Goal: Task Accomplishment & Management: Manage account settings

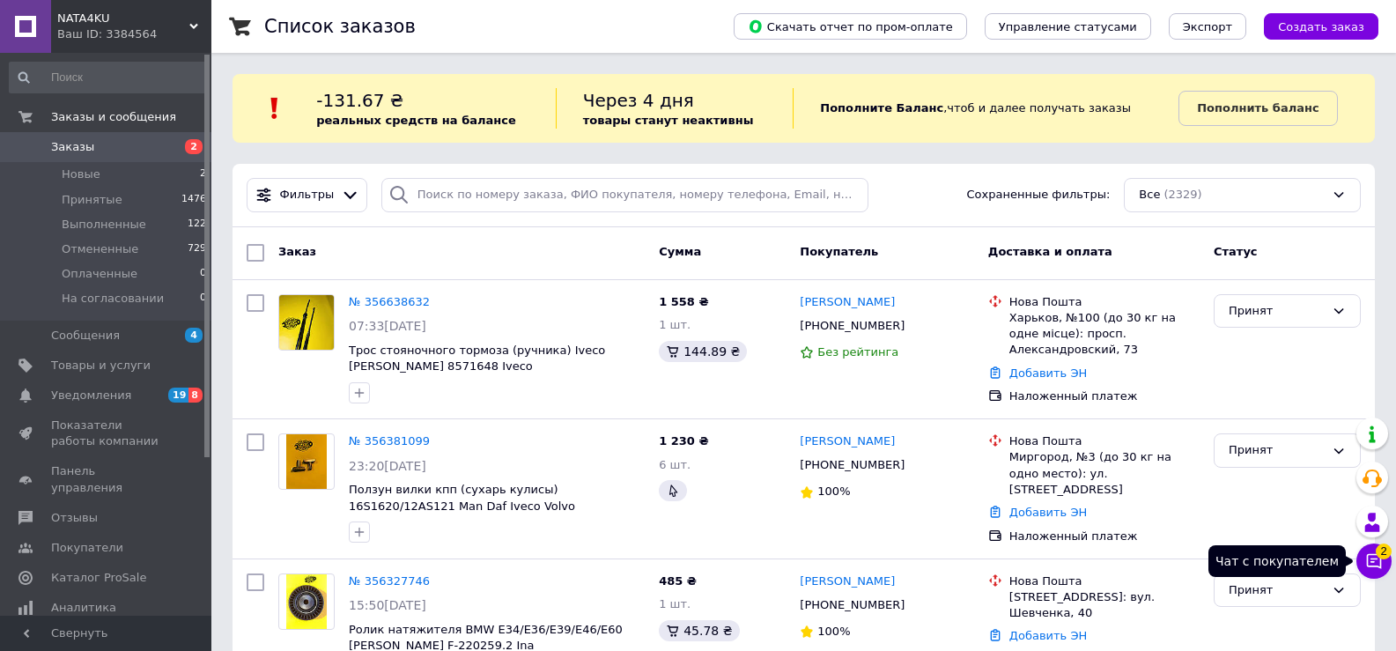
click at [1376, 556] on span "2" at bounding box center [1383, 551] width 16 height 16
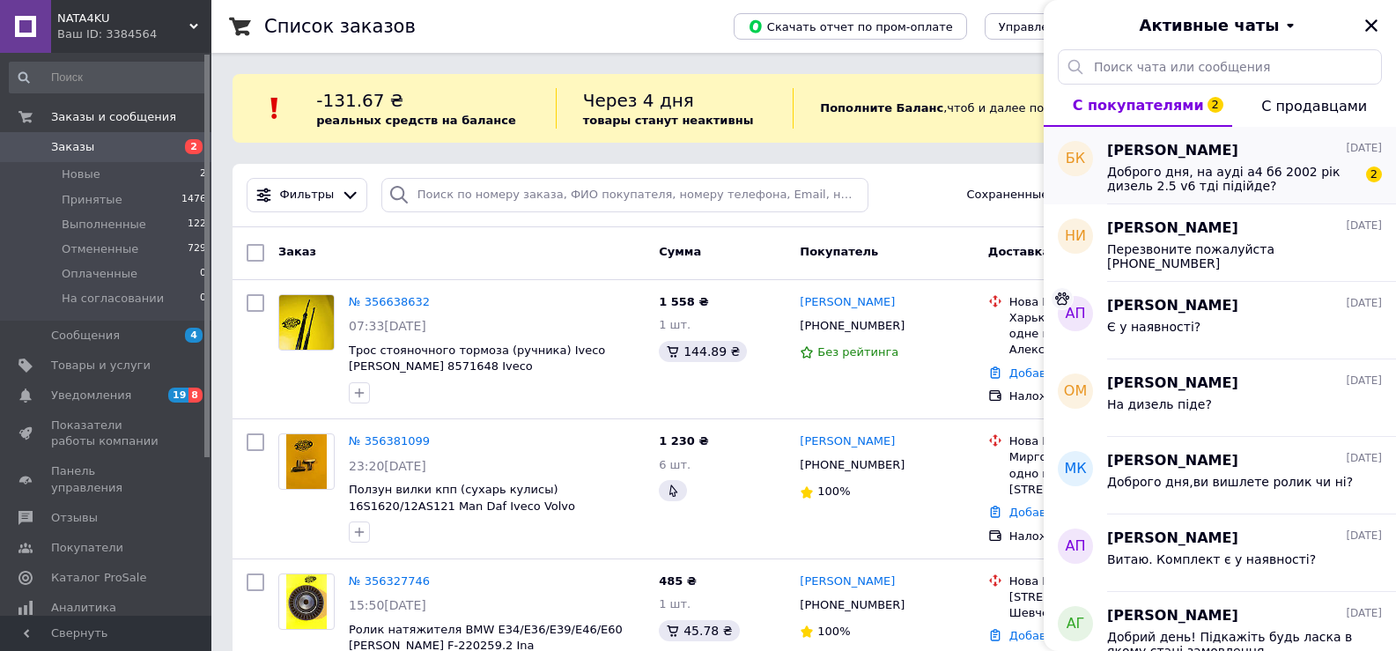
click at [1235, 179] on span "Доброго дня, на ауді а4 б6 2002 рік дизель 2.5 v6 тді підійде?" at bounding box center [1232, 179] width 250 height 28
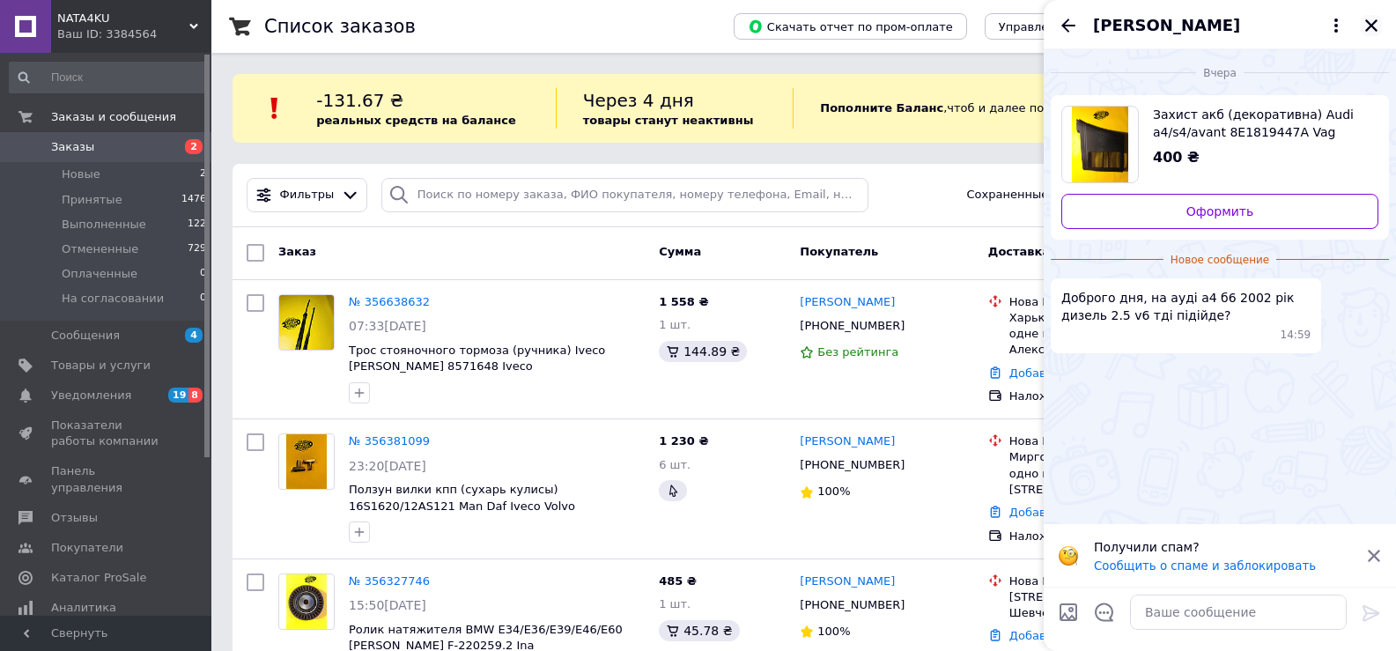
click at [1376, 29] on icon "Закрыть" at bounding box center [1371, 26] width 16 height 16
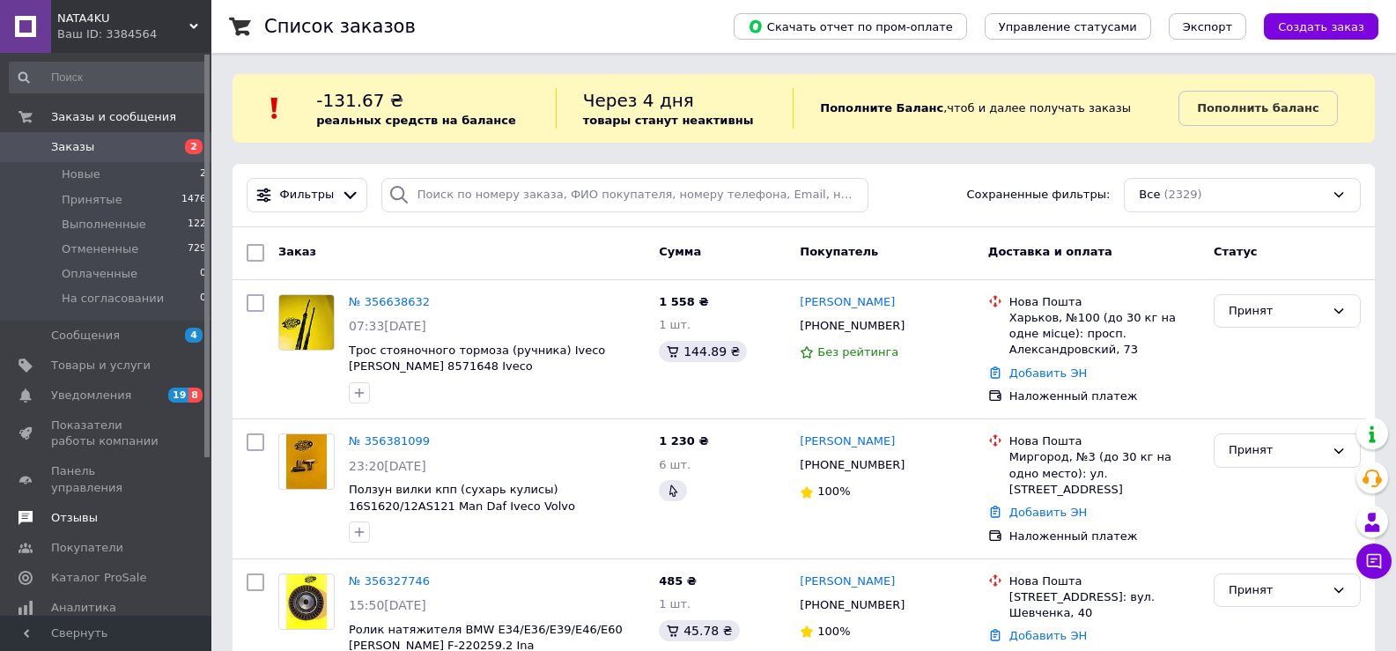
click at [91, 510] on span "Отзывы" at bounding box center [74, 518] width 47 height 16
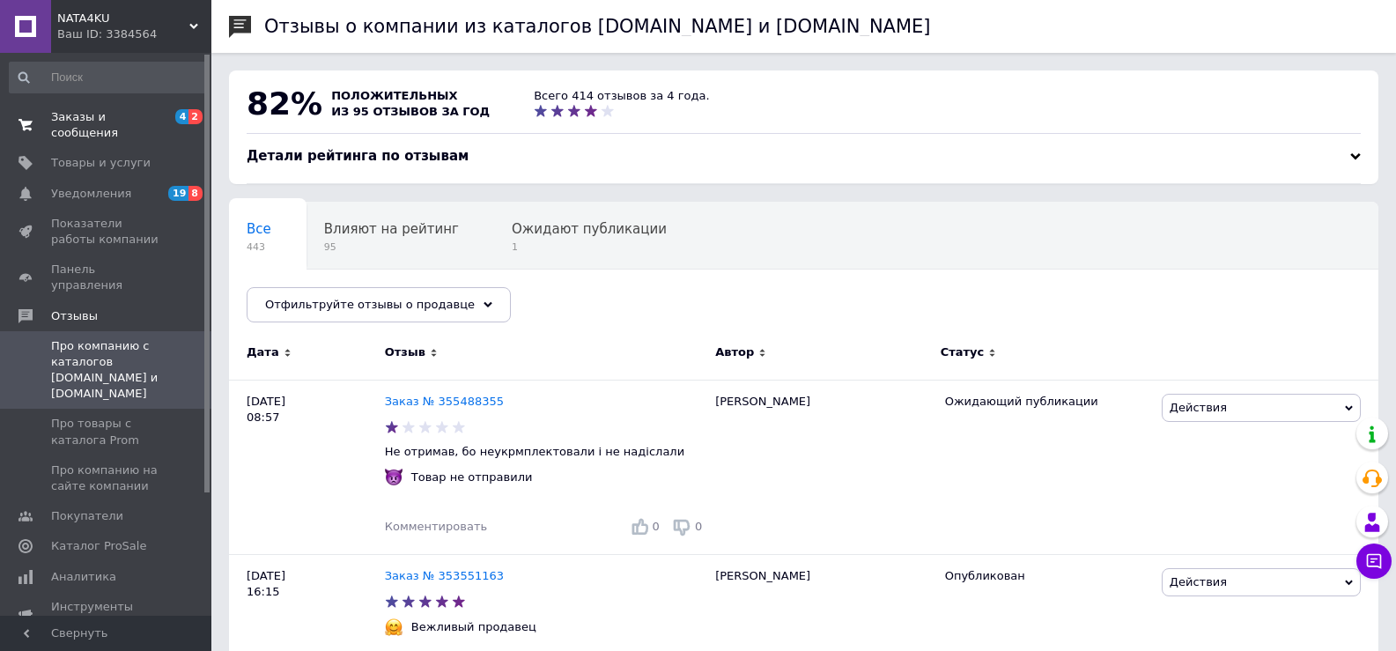
click at [110, 121] on span "Заказы и сообщения" at bounding box center [107, 125] width 112 height 32
